Goal: Communication & Community: Ask a question

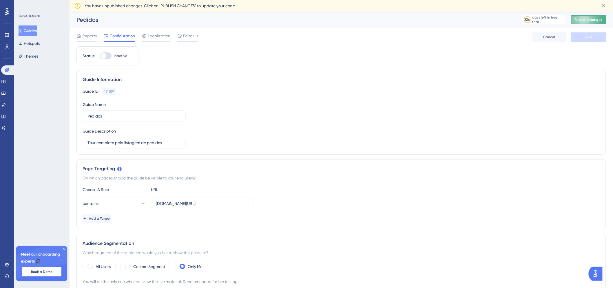
click at [601, 21] on span "Publish Changes" at bounding box center [589, 19] width 28 height 5
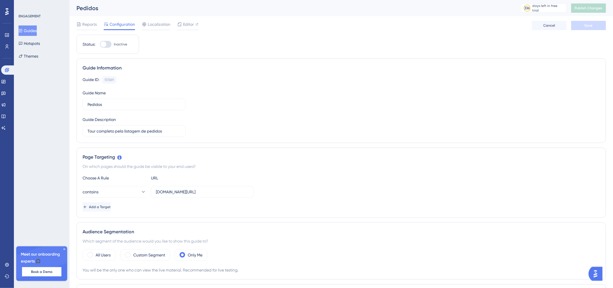
click at [109, 43] on div at bounding box center [106, 44] width 12 height 7
click at [100, 44] on input "Inactive" at bounding box center [100, 44] width 0 height 0
checkbox input "false"
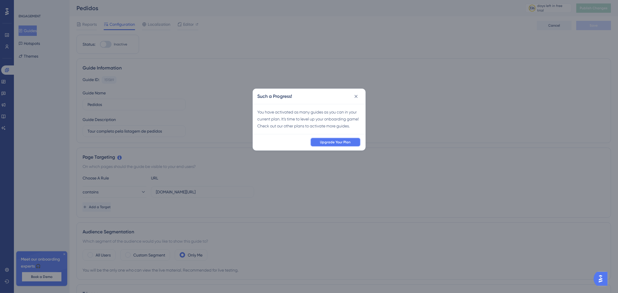
drag, startPoint x: 333, startPoint y: 149, endPoint x: 329, endPoint y: 175, distance: 25.8
click at [329, 175] on div "Such a Progress! You have activated as many guides as you can in your current p…" at bounding box center [309, 146] width 618 height 293
click at [356, 97] on icon at bounding box center [356, 97] width 6 height 6
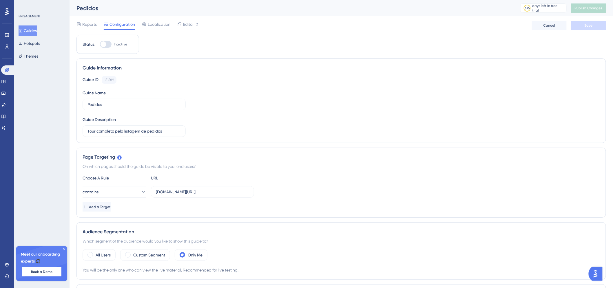
click at [88, 30] on div "Reports Configuration Localization Editor Cancel Save" at bounding box center [342, 25] width 530 height 19
click at [88, 29] on div at bounding box center [87, 29] width 20 height 1
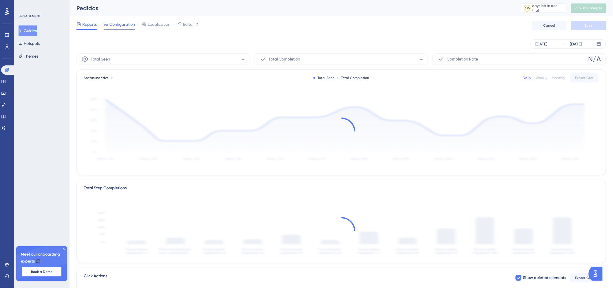
click at [118, 27] on span "Configuration" at bounding box center [123, 24] width 26 height 7
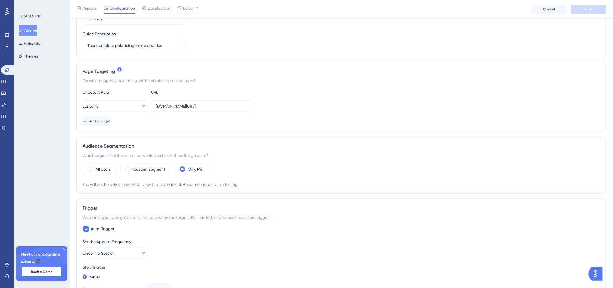
scroll to position [97, 0]
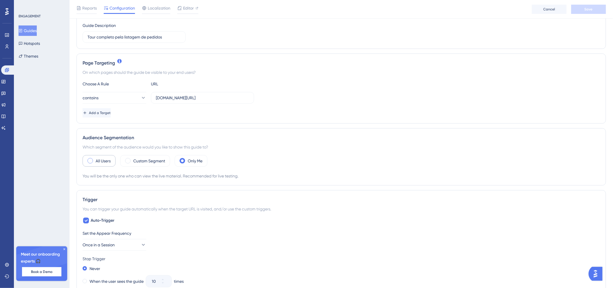
click at [110, 161] on label "All Users" at bounding box center [103, 161] width 15 height 7
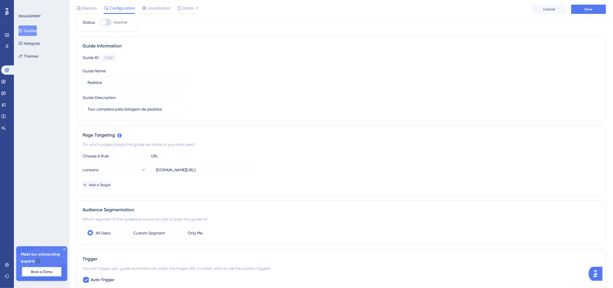
scroll to position [0, 0]
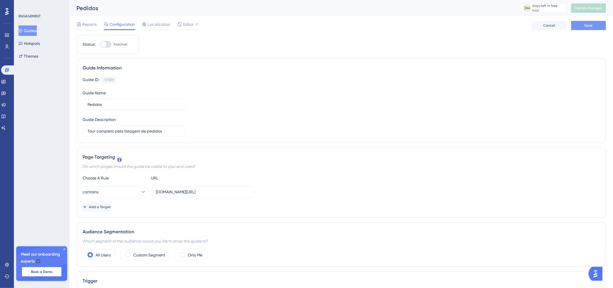
click at [588, 27] on span "Save" at bounding box center [589, 25] width 8 height 5
click at [591, 7] on span "Publish Changes" at bounding box center [589, 8] width 28 height 5
click at [126, 191] on button "contains" at bounding box center [115, 192] width 64 height 12
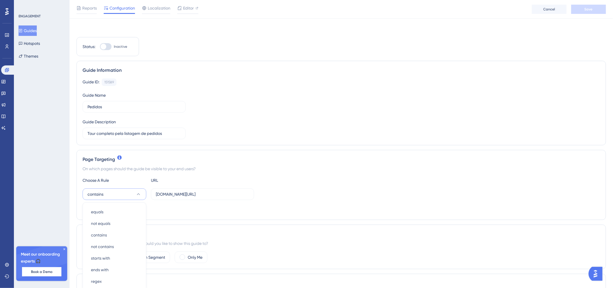
scroll to position [100, 0]
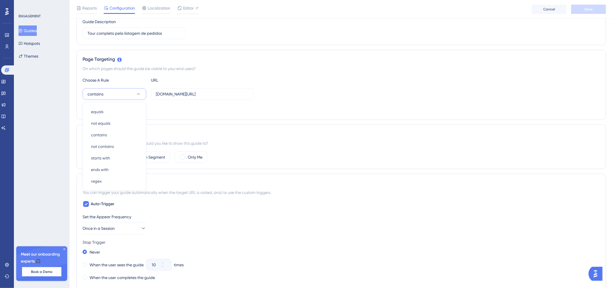
click at [217, 175] on div "Trigger You can trigger your guide automatically when the target URL is visited…" at bounding box center [342, 257] width 530 height 166
click at [135, 90] on button "contains" at bounding box center [115, 94] width 64 height 12
click at [117, 170] on div "ends with ends with" at bounding box center [114, 170] width 47 height 12
click at [132, 92] on button "ends with" at bounding box center [115, 94] width 64 height 12
click at [275, 94] on div "ends with equals equals not equals not equals contains contains not contains no…" at bounding box center [342, 94] width 518 height 12
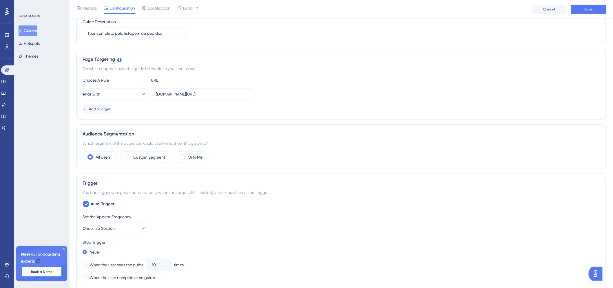
click at [599, 275] on img "Open AI Assistant Launcher" at bounding box center [596, 274] width 10 height 10
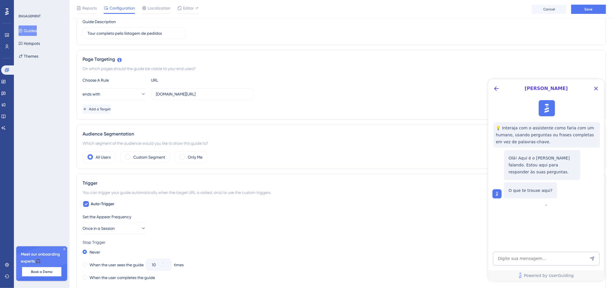
scroll to position [0, 0]
click at [594, 88] on icon "Close Button" at bounding box center [596, 88] width 7 height 7
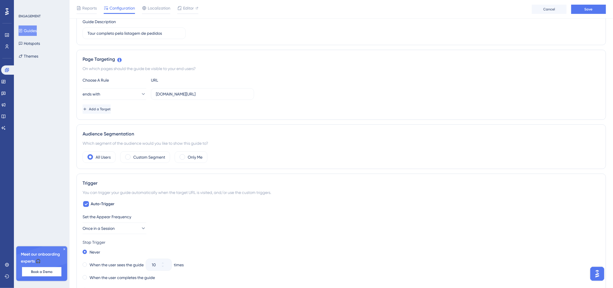
click at [37, 259] on span "Meet our onboarding experts 🎧" at bounding box center [42, 258] width 42 height 14
click at [46, 272] on span "Book a Demo" at bounding box center [41, 272] width 21 height 5
click at [593, 275] on img "Open AI Assistant Launcher" at bounding box center [597, 274] width 10 height 10
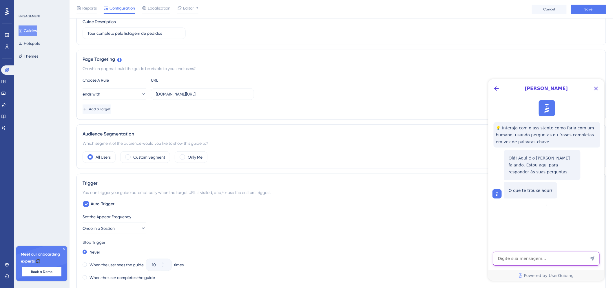
click at [572, 261] on textarea "AI Assistant Text Input" at bounding box center [546, 259] width 107 height 14
type textarea "queria falar com o suporte"
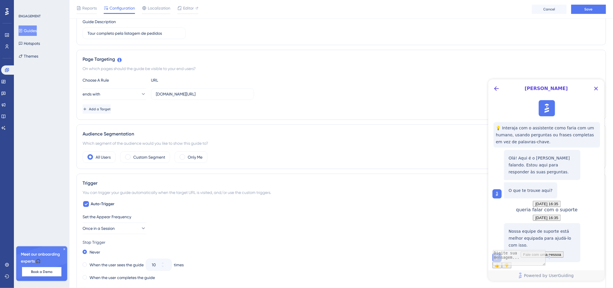
scroll to position [51, 0]
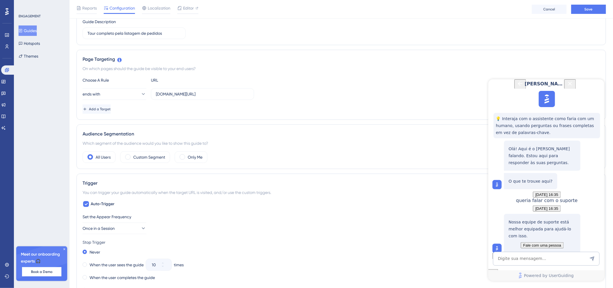
click at [525, 243] on span "Fale com uma pessoa" at bounding box center [542, 245] width 38 height 4
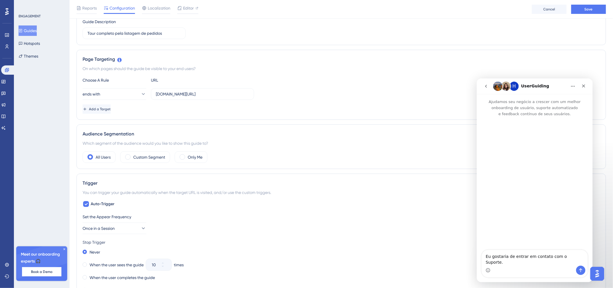
scroll to position [0, 0]
click at [581, 269] on icon "Enviar mensagem…" at bounding box center [580, 271] width 3 height 4
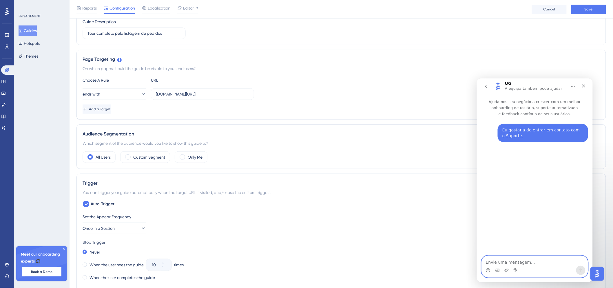
click at [530, 264] on textarea "Envie uma mensagem..." at bounding box center [535, 261] width 106 height 10
type textarea "Estou com uma dúvida referente ao targeting das páginas. Estou usando uma regra…"
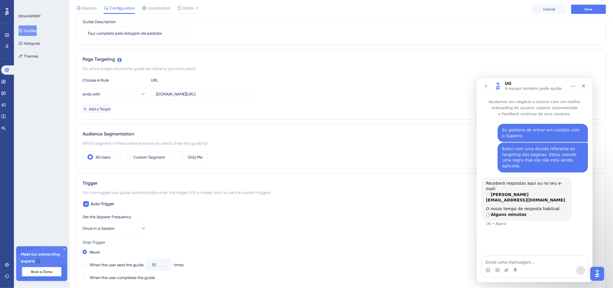
click at [568, 193] on div "Receberá respostas aqui ou no seu e-mail: ✉️ [PERSON_NAME][EMAIL_ADDRESS][DOMAI…" at bounding box center [535, 205] width 107 height 57
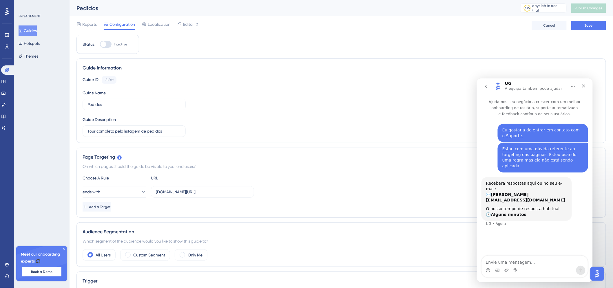
click at [244, 130] on div "Guide ID: 151589 Copy Guide Name Pedidos Guide Description Tour completo pela l…" at bounding box center [342, 106] width 518 height 61
click at [125, 129] on input "Tour completo pela listagem de pedidos" at bounding box center [134, 131] width 93 height 6
drag, startPoint x: 114, startPoint y: 133, endPoint x: 97, endPoint y: 132, distance: 17.4
click at [97, 132] on input "Tour completo pela listagem de pedidos" at bounding box center [134, 131] width 93 height 6
type input "Tour pela listagem de pedidos"
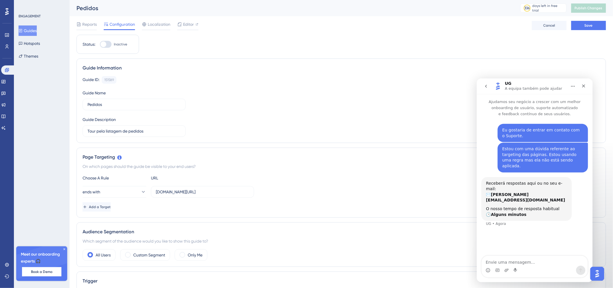
click at [247, 105] on div "Guide ID: 151589 Copy Guide Name Pedidos Guide Description Tour pela listagem d…" at bounding box center [342, 106] width 518 height 61
click at [583, 30] on button "Save" at bounding box center [589, 25] width 35 height 9
click at [103, 46] on div at bounding box center [104, 44] width 6 height 6
click at [100, 45] on input "Inactive" at bounding box center [100, 44] width 0 height 0
checkbox input "false"
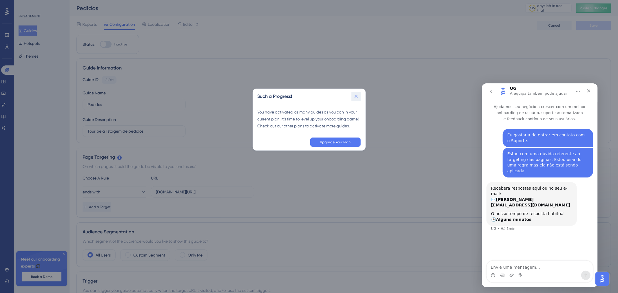
click at [355, 97] on icon at bounding box center [356, 97] width 6 height 6
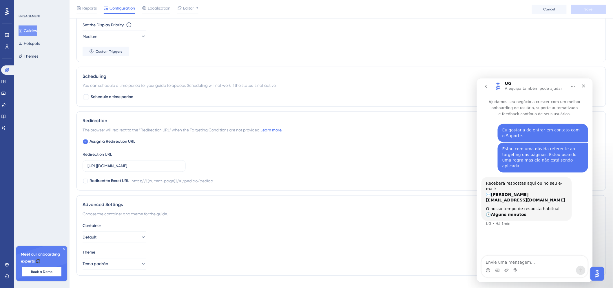
scroll to position [390, 0]
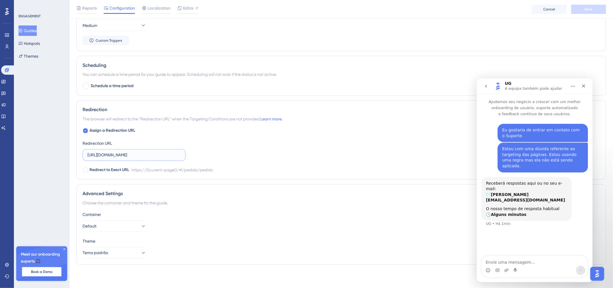
click at [166, 155] on input "[URL][DOMAIN_NAME]" at bounding box center [134, 155] width 93 height 6
click at [130, 132] on span "Assign a Redirection URL" at bounding box center [113, 131] width 46 height 7
checkbox input "false"
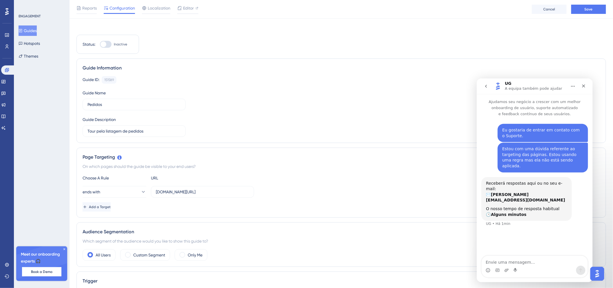
scroll to position [0, 0]
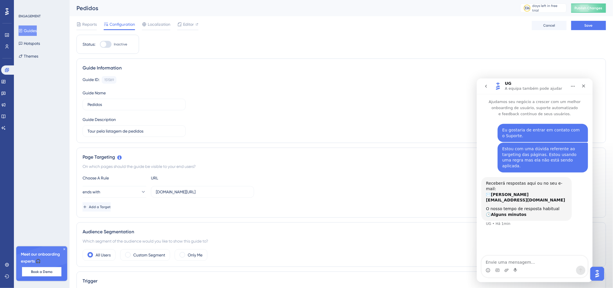
click at [103, 44] on div at bounding box center [104, 44] width 6 height 6
click at [100, 44] on input "Inactive" at bounding box center [100, 44] width 0 height 0
checkbox input "false"
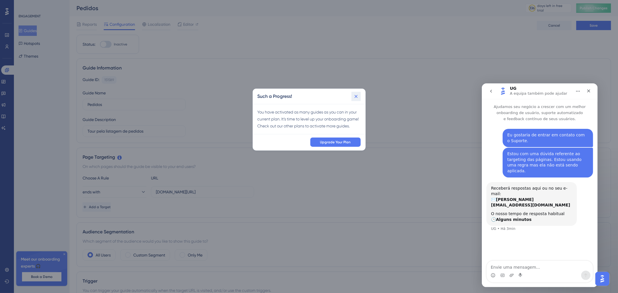
click at [355, 97] on icon at bounding box center [356, 97] width 6 height 6
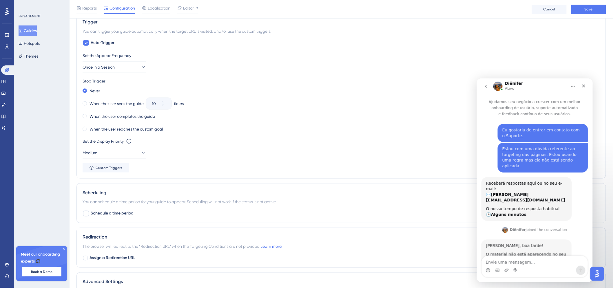
scroll to position [5, 0]
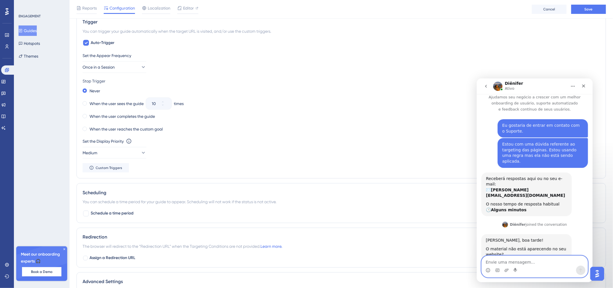
click at [531, 263] on textarea "Envie uma mensagem..." at bounding box center [535, 261] width 106 height 10
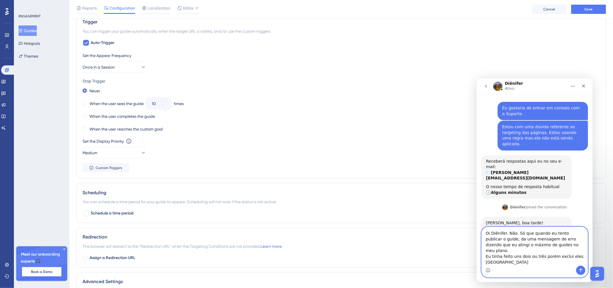
scroll to position [28, 0]
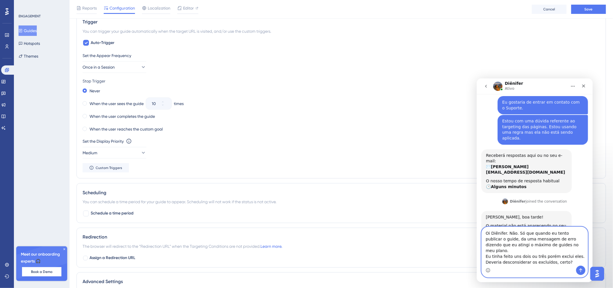
click at [516, 240] on textarea "Oi Diênifer. Não. Só que quando eu tento publicar o guide, da uma mensagem de e…" at bounding box center [535, 246] width 106 height 39
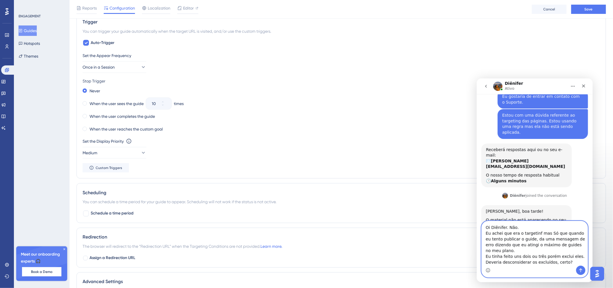
scroll to position [39, 0]
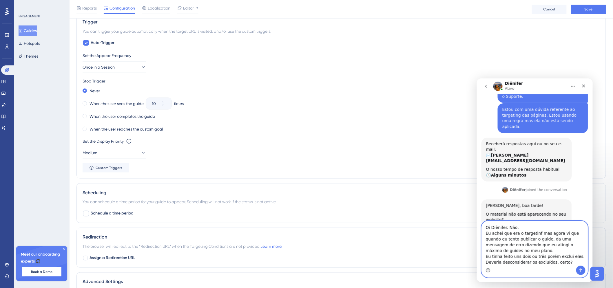
type textarea "Oi Diênifer. Não. Eu achei que era o targetinf mas agora vi que quando eu tento…"
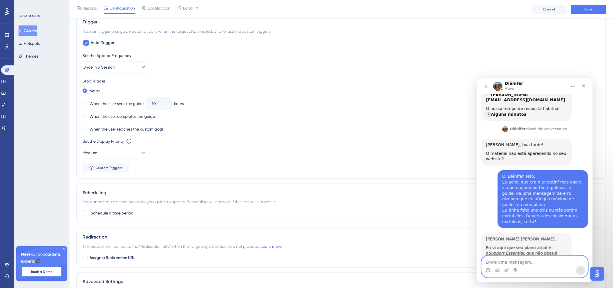
scroll to position [105, 0]
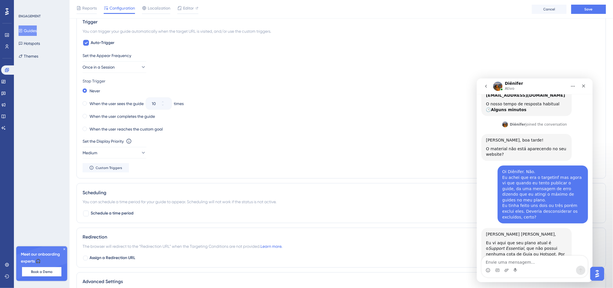
click at [536, 267] on div "Messenger da Intercom" at bounding box center [535, 270] width 106 height 9
click at [536, 266] on div "Messenger da Intercom" at bounding box center [535, 270] width 106 height 9
click at [536, 262] on textarea "Envie uma mensagem..." at bounding box center [535, 261] width 106 height 10
type textarea "m"
type textarea "Poxa, achava que ia ter os mesmos recursos do trail"
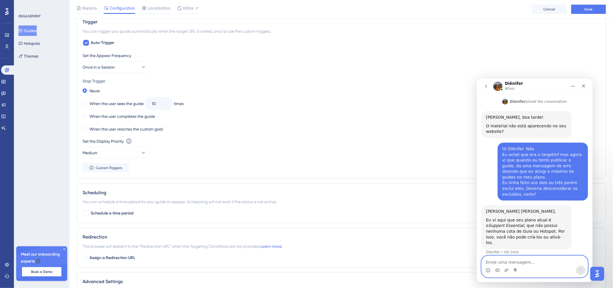
scroll to position [128, 0]
type textarea "N"
type textarea "Obrigada"
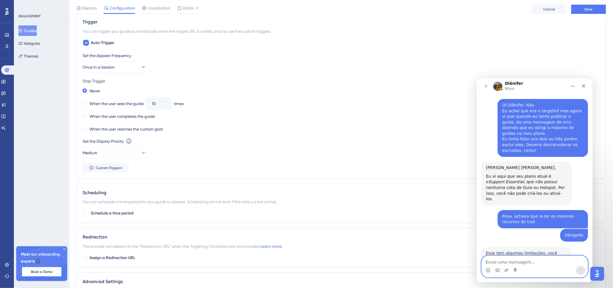
scroll to position [172, 0]
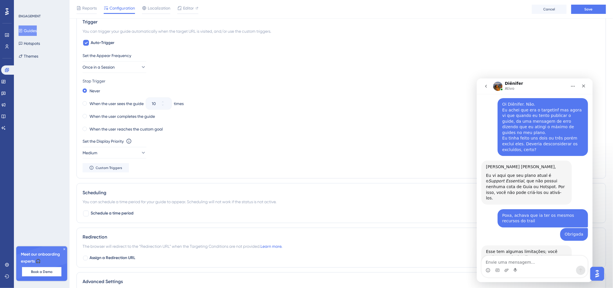
click at [534, 255] on link "aqui" at bounding box center [538, 257] width 9 height 5
click at [586, 88] on div "Fechar" at bounding box center [584, 86] width 10 height 10
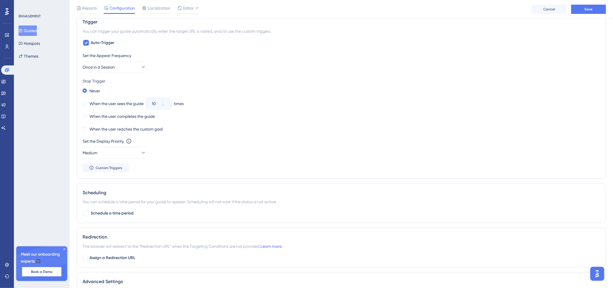
scroll to position [172, 0]
click at [595, 11] on button "Save" at bounding box center [589, 9] width 35 height 9
